Goal: Information Seeking & Learning: Learn about a topic

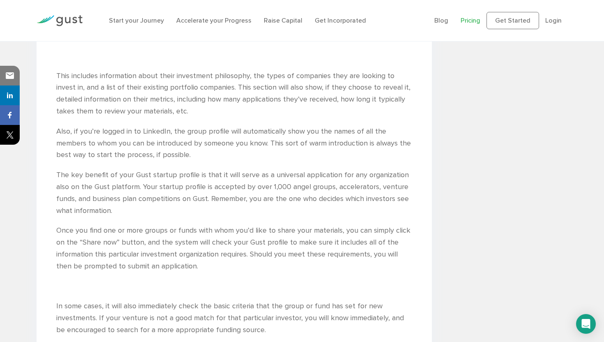
click at [467, 18] on link "Pricing" at bounding box center [470, 20] width 20 height 8
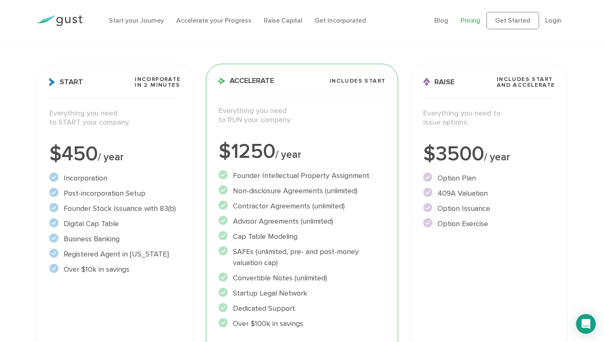
scroll to position [88, 0]
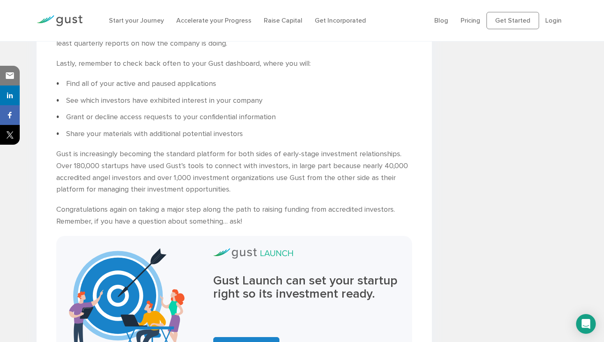
scroll to position [2855, 0]
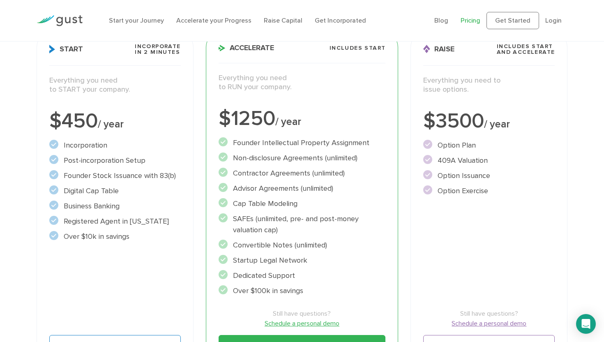
scroll to position [129, 0]
